Goal: Information Seeking & Learning: Learn about a topic

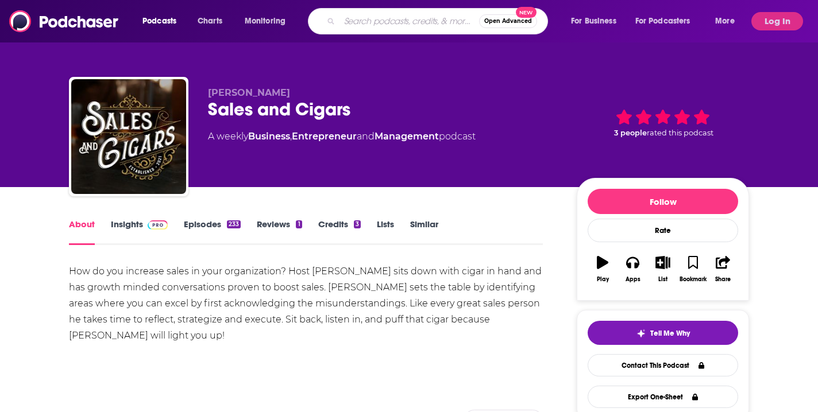
click at [373, 28] on input "Search podcasts, credits, & more..." at bounding box center [409, 21] width 140 height 18
type input "c"
type input "if this is true with [PERSON_NAME]"
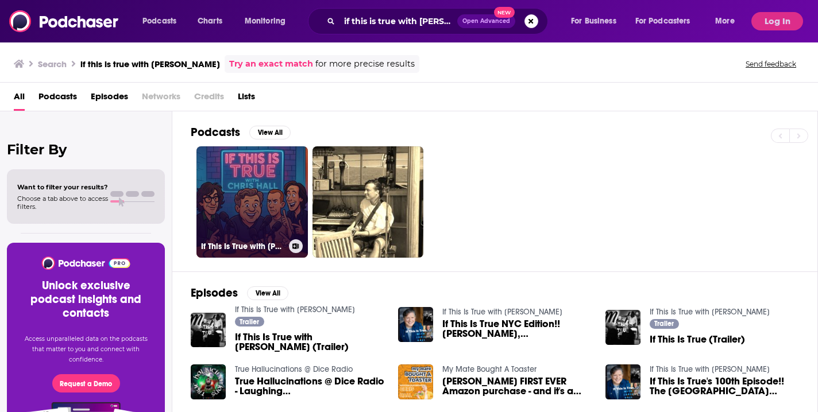
click at [232, 210] on link "If This Is True with [PERSON_NAME]" at bounding box center [251, 201] width 111 height 111
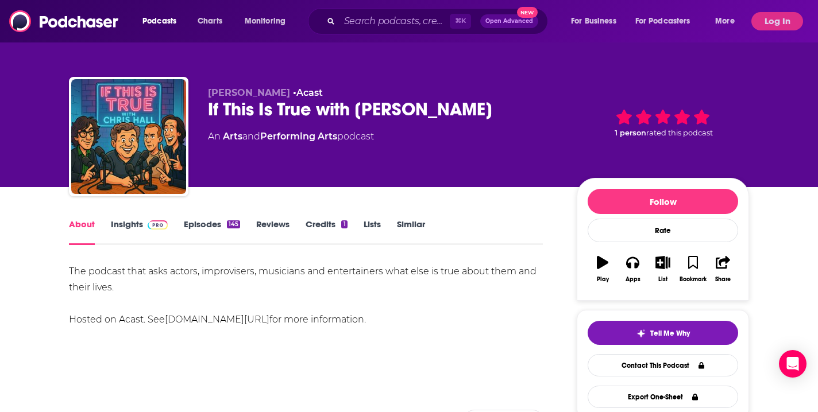
click at [122, 224] on link "Insights" at bounding box center [139, 232] width 57 height 26
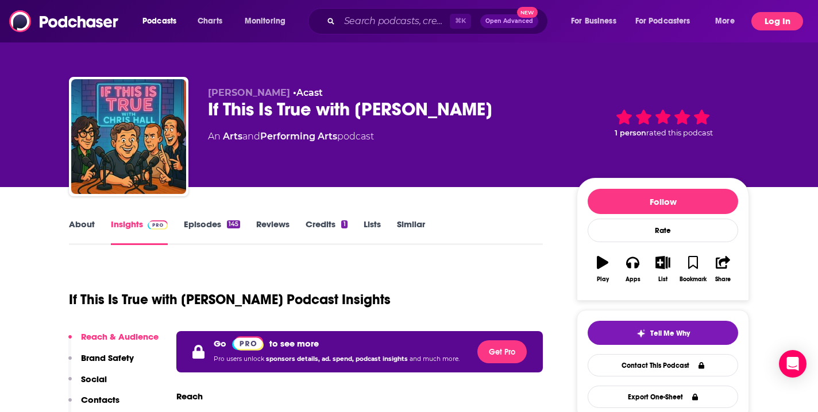
click at [768, 16] on button "Log In" at bounding box center [777, 21] width 52 height 18
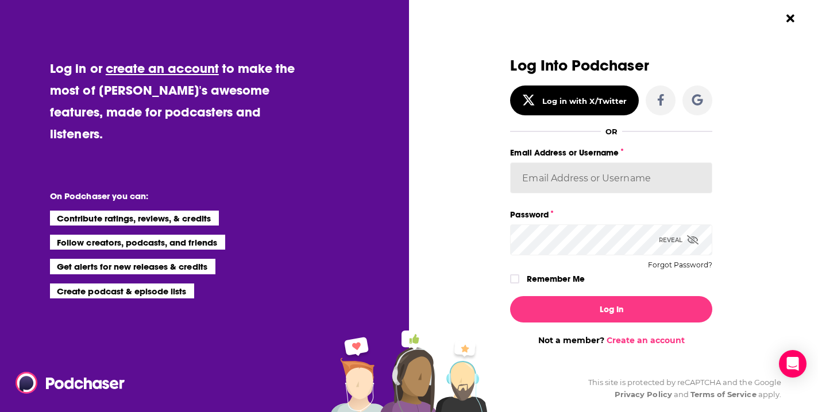
click at [575, 181] on input "Email Address or Username" at bounding box center [611, 178] width 202 height 31
click at [689, 184] on input "[PERSON_NAME]" at bounding box center [611, 178] width 202 height 31
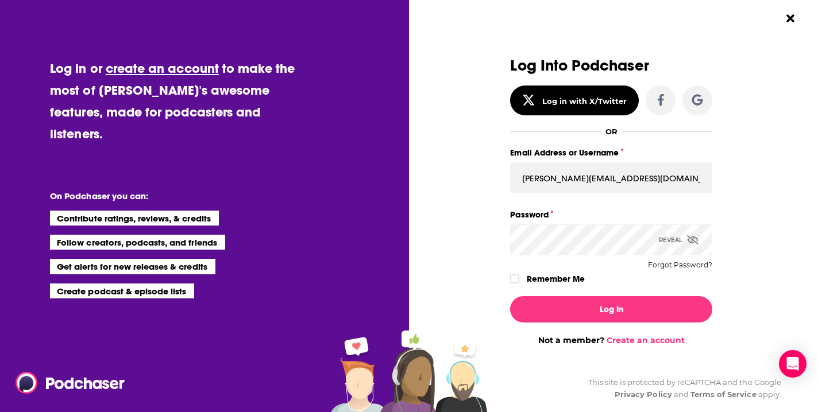
click at [573, 269] on div "Log Into Podchaser Log in with X/Twitter OR Email Address or Username [PERSON_N…" at bounding box center [611, 172] width 202 height 230
click at [595, 174] on input "[PERSON_NAME][EMAIL_ADDRESS][DOMAIN_NAME]" at bounding box center [611, 178] width 202 height 31
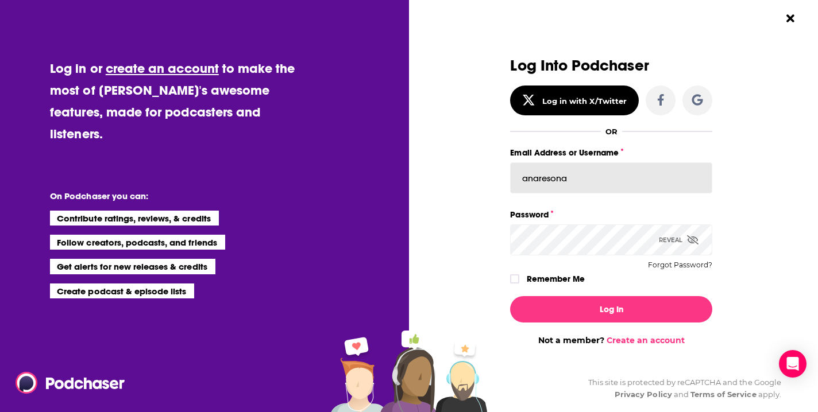
type input "anaresonate"
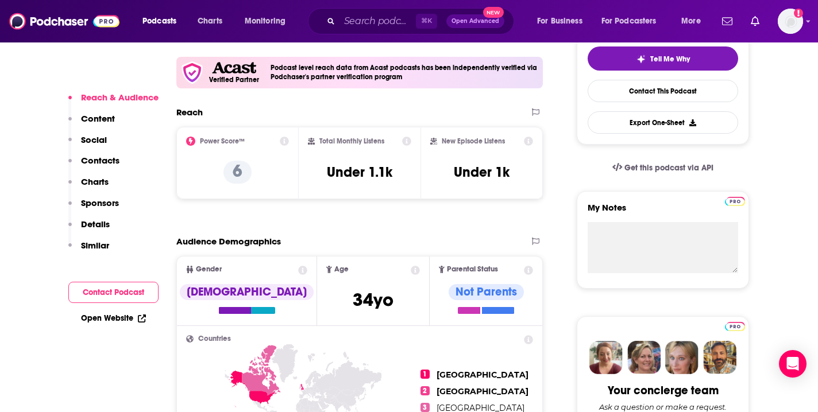
scroll to position [277, 0]
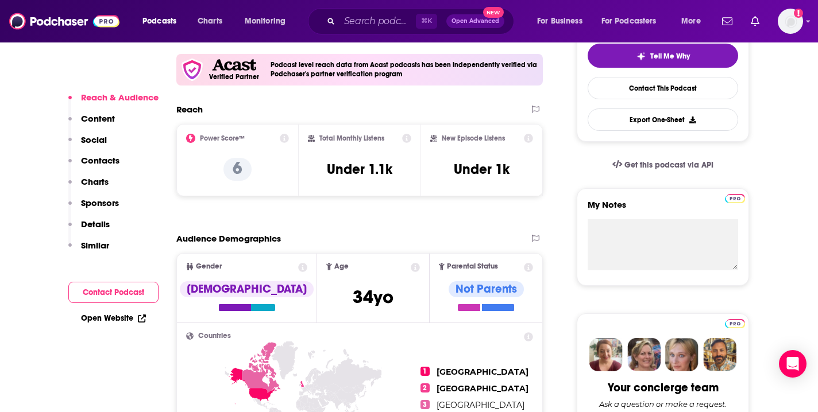
click at [283, 138] on icon at bounding box center [284, 138] width 9 height 9
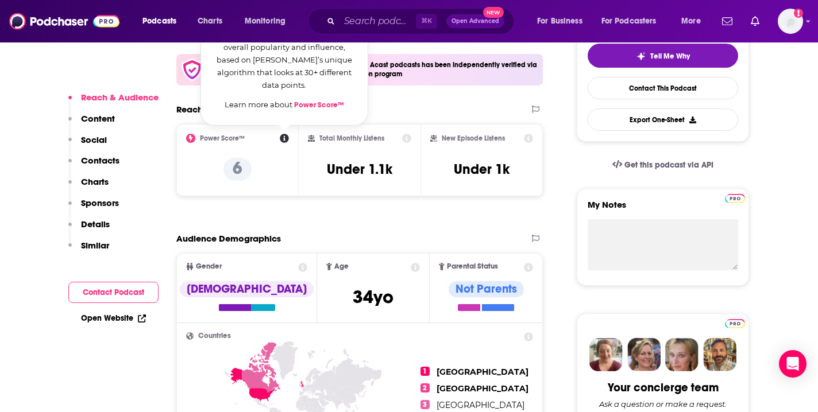
click at [283, 138] on icon at bounding box center [284, 138] width 9 height 9
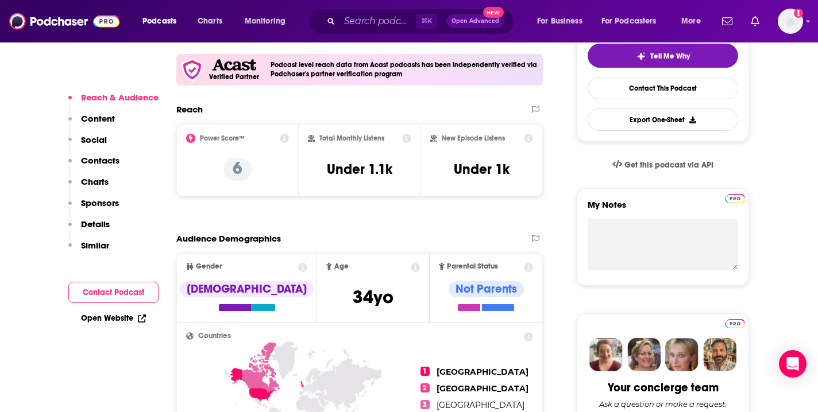
click at [340, 247] on div "Audience Demographics" at bounding box center [359, 243] width 366 height 20
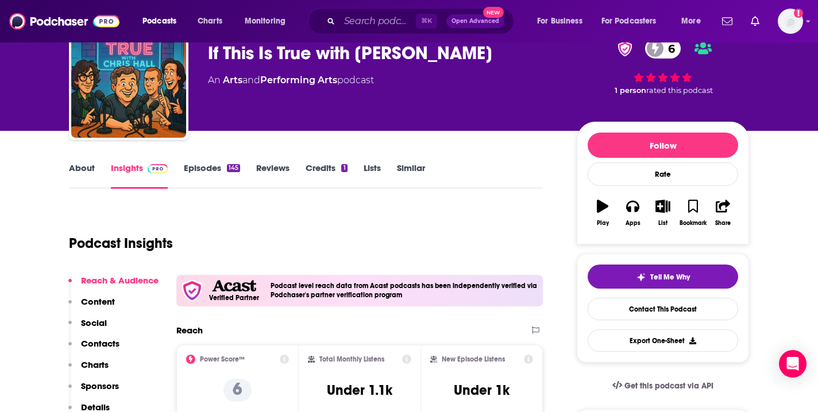
scroll to position [0, 0]
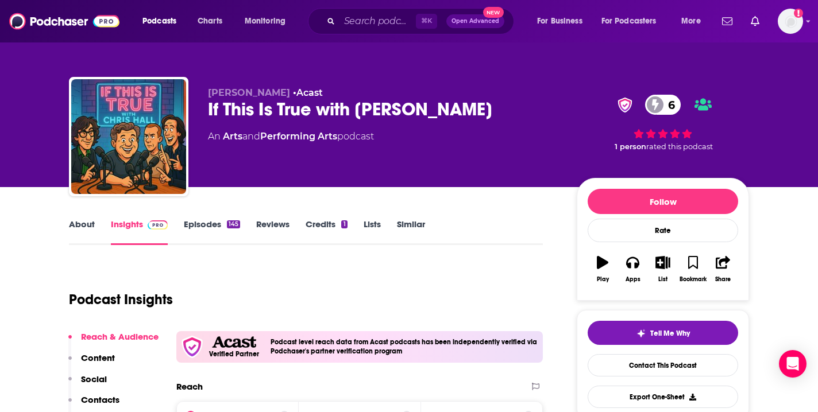
click at [200, 222] on link "Episodes 145" at bounding box center [212, 232] width 56 height 26
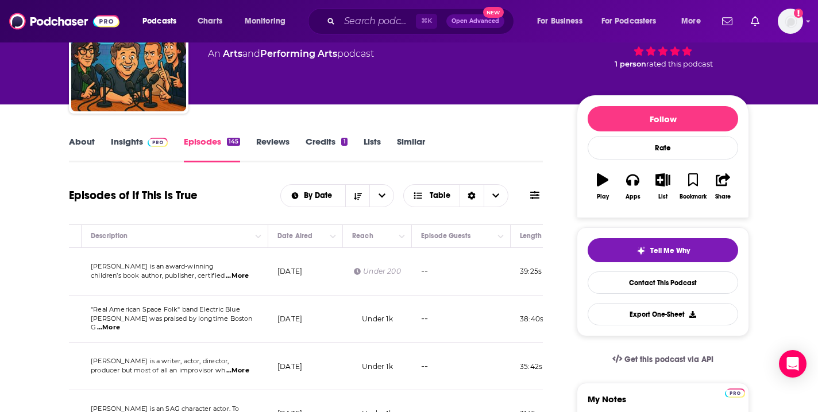
scroll to position [84, 0]
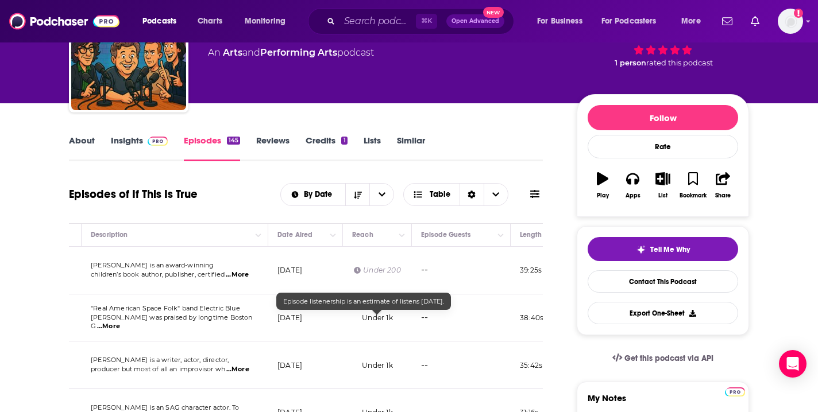
click at [368, 319] on span "Under 1k" at bounding box center [377, 318] width 30 height 9
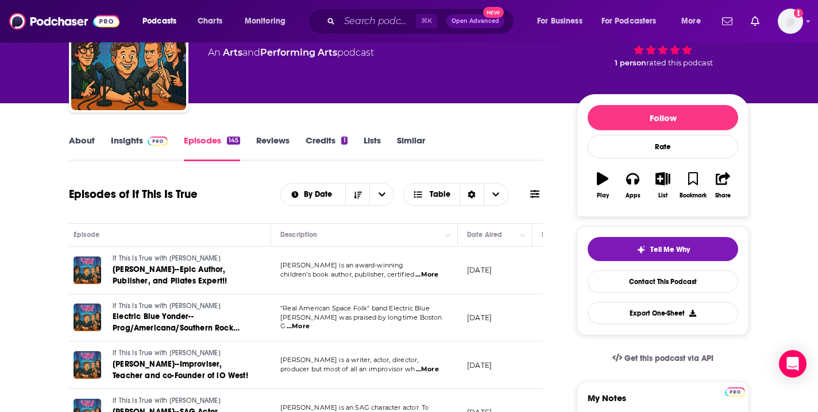
scroll to position [0, 0]
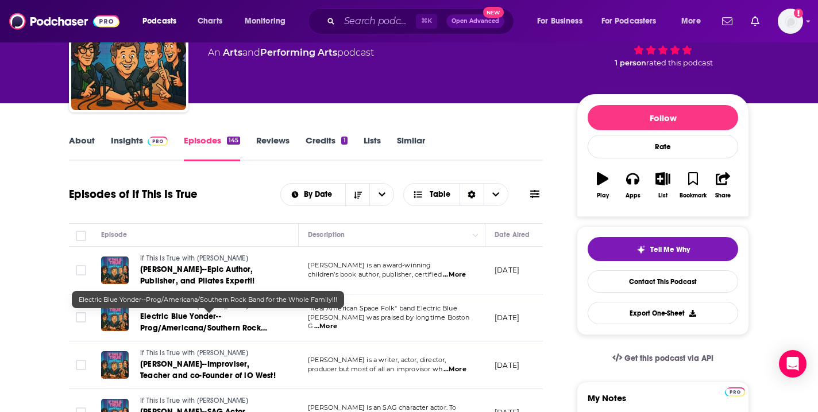
click at [212, 330] on span "Electric Blue Yonder--Prog/Americana/Southern Rock Band for the Whole Family!!!" at bounding box center [203, 328] width 127 height 33
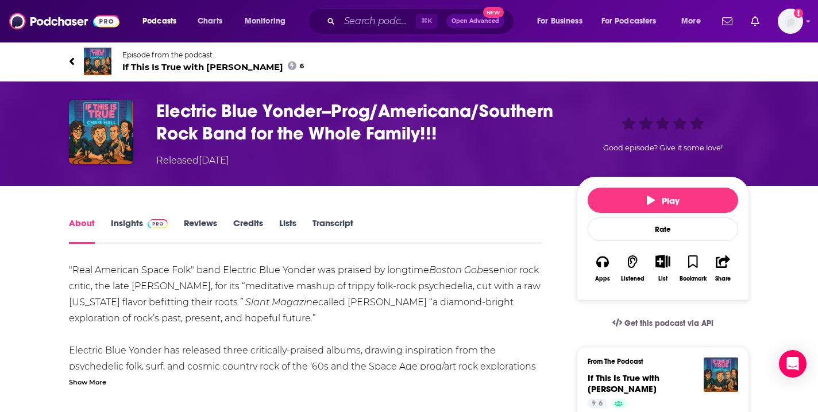
click at [75, 225] on link "About" at bounding box center [82, 231] width 26 height 26
click at [73, 60] on icon at bounding box center [72, 61] width 6 height 11
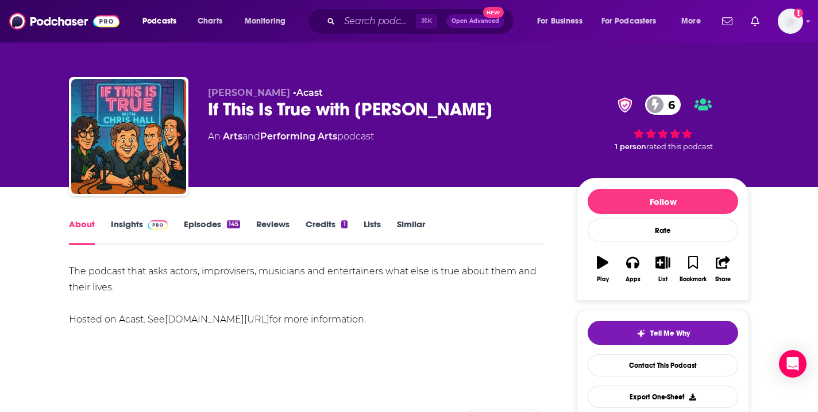
click at [245, 109] on div "If This Is True with [PERSON_NAME] 6" at bounding box center [383, 109] width 350 height 22
